Goal: Browse casually

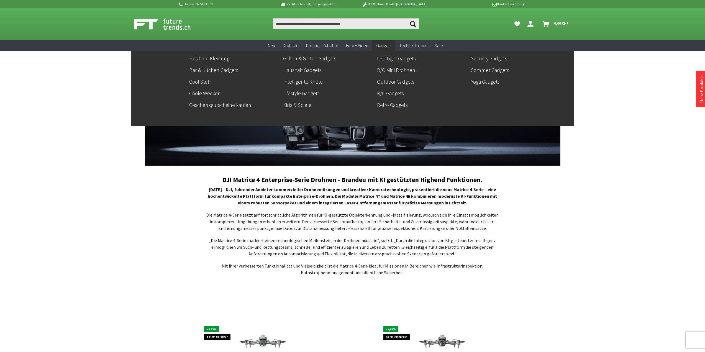
click at [387, 44] on span "Gadgets" at bounding box center [383, 46] width 15 height 6
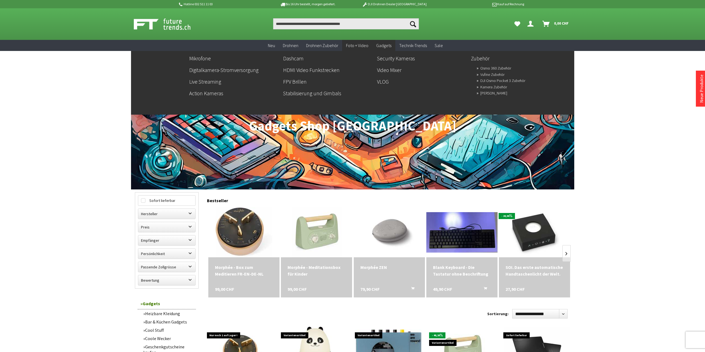
click at [362, 45] on span "Foto + Video" at bounding box center [357, 46] width 22 height 6
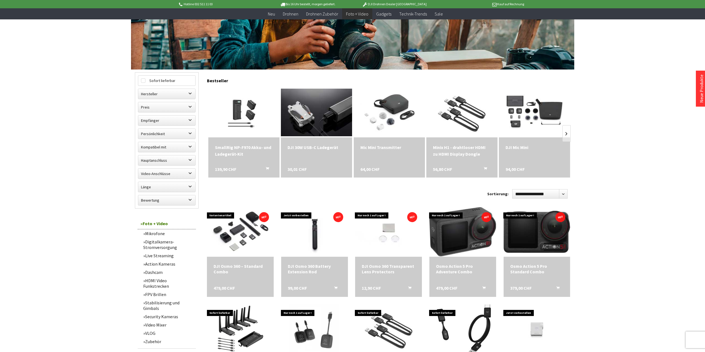
scroll to position [111, 0]
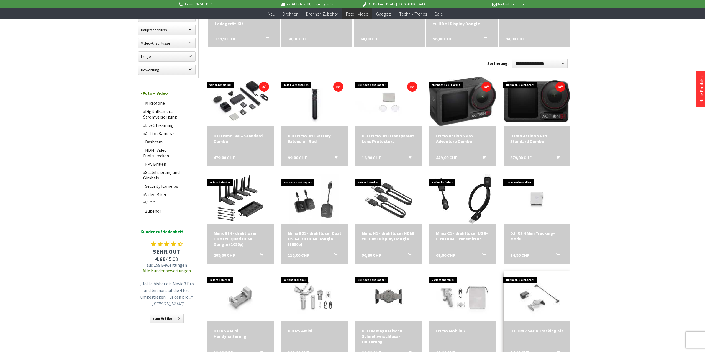
scroll to position [249, 0]
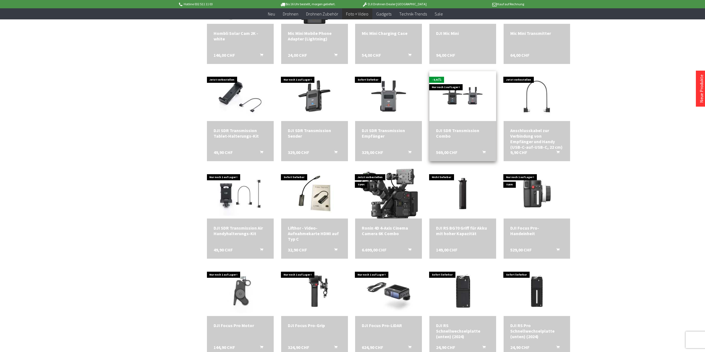
scroll to position [637, 0]
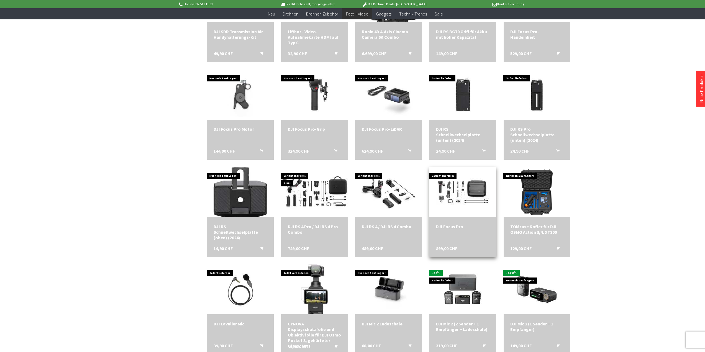
scroll to position [831, 0]
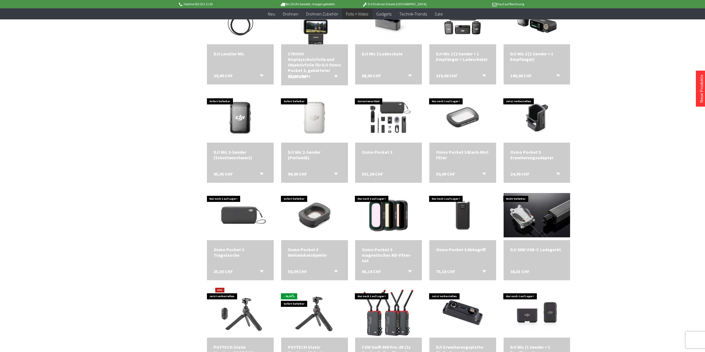
scroll to position [1109, 0]
